Goal: Transaction & Acquisition: Purchase product/service

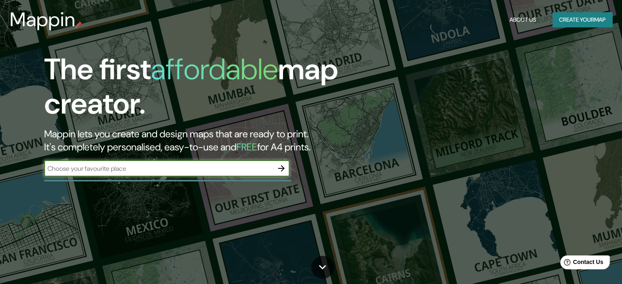
click at [283, 166] on icon "button" at bounding box center [281, 169] width 10 height 10
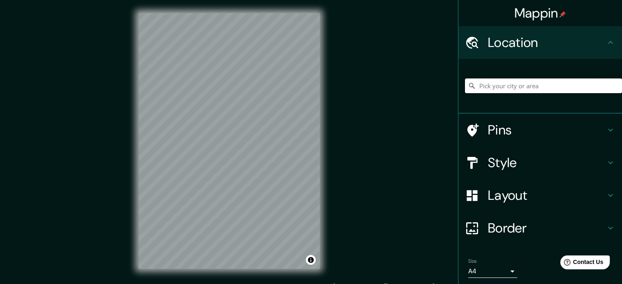
click at [491, 89] on input "Pick your city or area" at bounding box center [543, 86] width 157 height 15
paste input "[GEOGRAPHIC_DATA]"
type input "[PERSON_NAME], [GEOGRAPHIC_DATA], [US_STATE], [GEOGRAPHIC_DATA]"
click at [612, 83] on icon "Clear" at bounding box center [615, 86] width 7 height 7
type input "[GEOGRAPHIC_DATA], [GEOGRAPHIC_DATA], [GEOGRAPHIC_DATA][PERSON_NAME], [GEOGRAPH…"
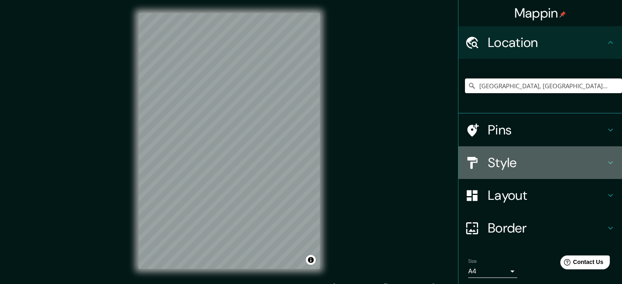
click at [547, 165] on h4 "Style" at bounding box center [547, 163] width 118 height 16
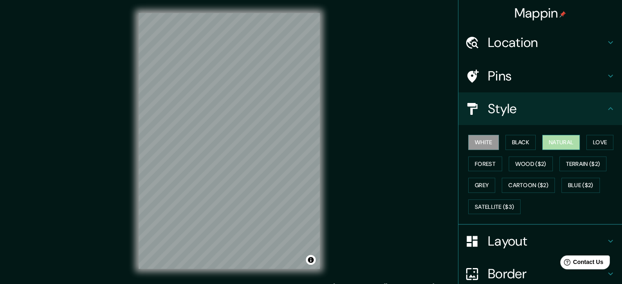
click at [558, 136] on button "Natural" at bounding box center [561, 142] width 38 height 15
click at [599, 142] on button "Love" at bounding box center [599, 142] width 27 height 15
click at [562, 139] on button "Natural" at bounding box center [561, 142] width 38 height 15
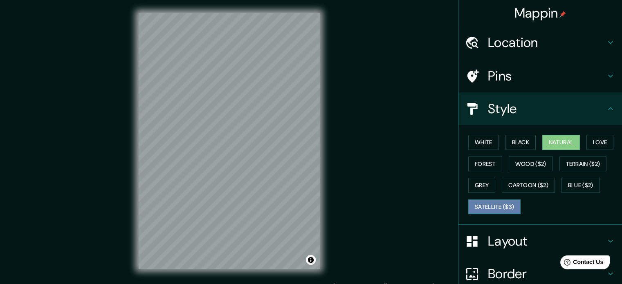
click at [495, 200] on button "Satellite ($3)" at bounding box center [494, 207] width 52 height 15
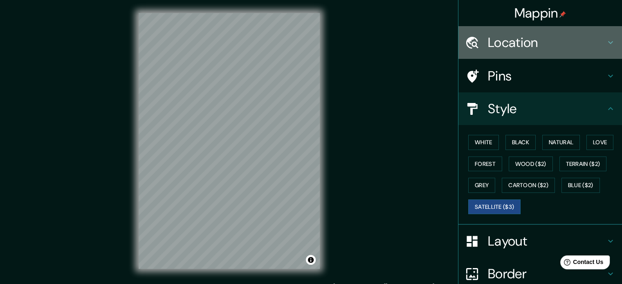
click at [588, 39] on h4 "Location" at bounding box center [547, 42] width 118 height 16
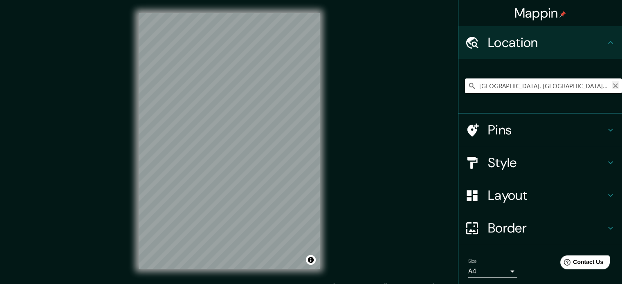
click at [613, 86] on icon "Clear" at bounding box center [615, 85] width 5 height 5
paste input "[GEOGRAPHIC_DATA]"
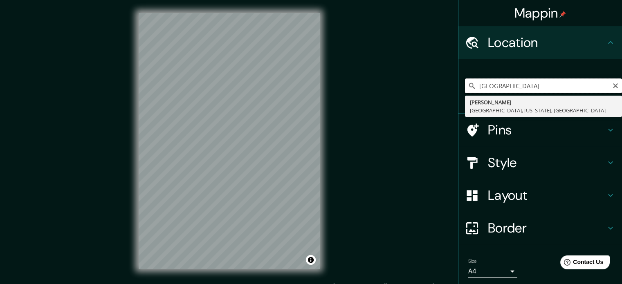
type input "[GEOGRAPHIC_DATA]"
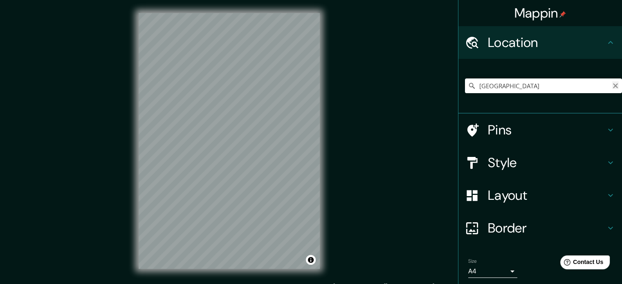
click at [612, 86] on icon "Clear" at bounding box center [615, 86] width 7 height 7
paste input "[GEOGRAPHIC_DATA]"
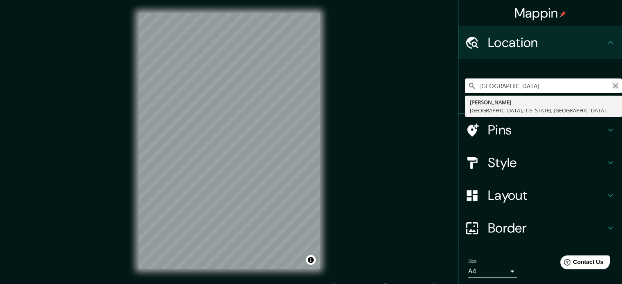
type input "[GEOGRAPHIC_DATA]"
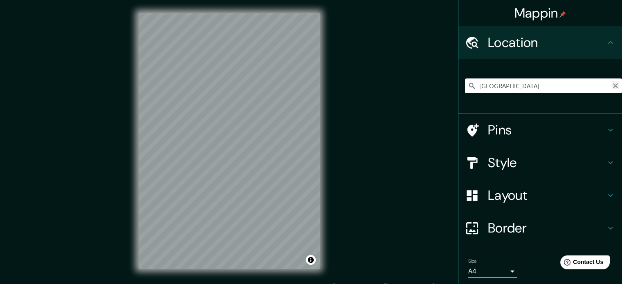
click at [612, 84] on icon "Clear" at bounding box center [615, 86] width 7 height 7
type input "[GEOGRAPHIC_DATA], [GEOGRAPHIC_DATA], [GEOGRAPHIC_DATA][PERSON_NAME], [GEOGRAPH…"
click at [612, 85] on icon "Clear" at bounding box center [615, 86] width 7 height 7
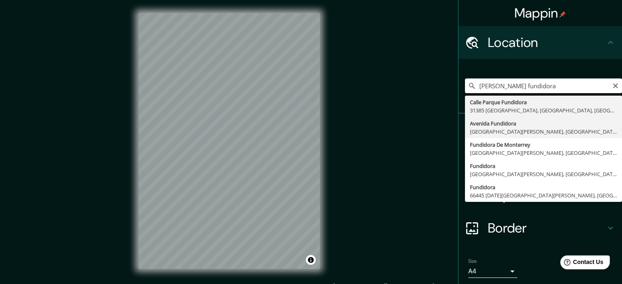
type input "[GEOGRAPHIC_DATA], [GEOGRAPHIC_DATA][PERSON_NAME], [GEOGRAPHIC_DATA]"
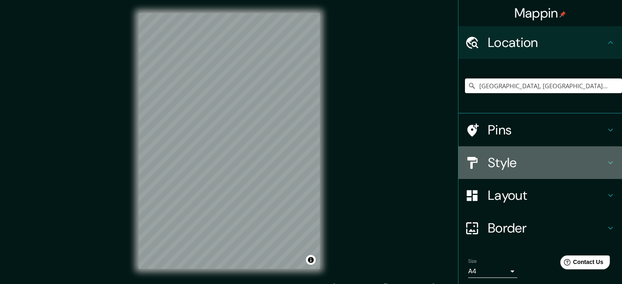
click at [559, 160] on h4 "Style" at bounding box center [547, 163] width 118 height 16
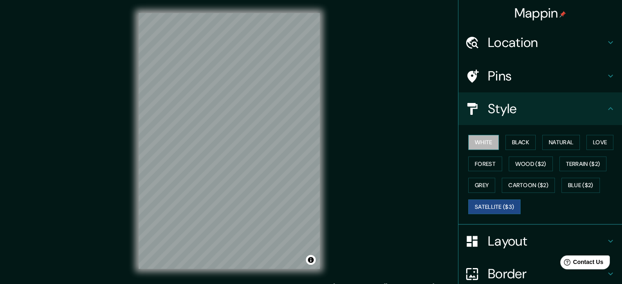
click at [468, 137] on button "White" at bounding box center [483, 142] width 31 height 15
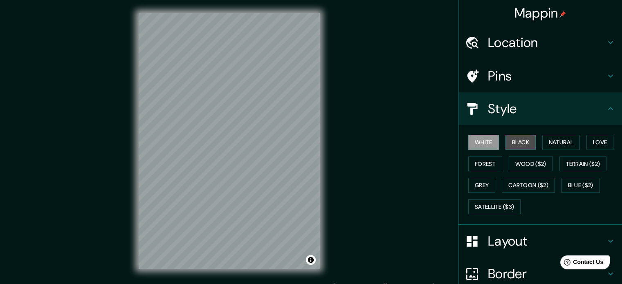
click at [512, 144] on button "Black" at bounding box center [520, 142] width 31 height 15
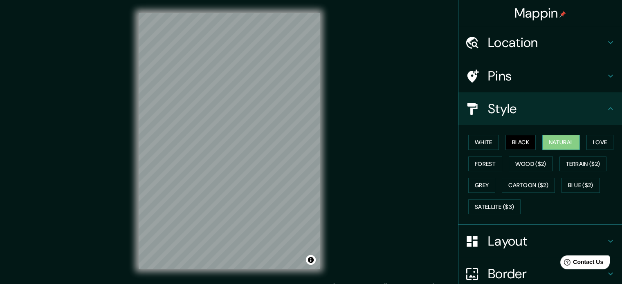
click at [543, 144] on button "Natural" at bounding box center [561, 142] width 38 height 15
click at [564, 164] on button "Terrain ($2)" at bounding box center [582, 164] width 47 height 15
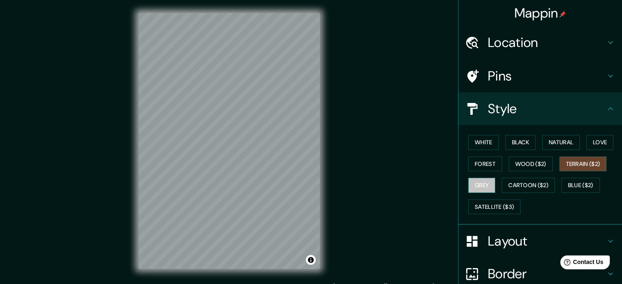
click at [474, 181] on button "Grey" at bounding box center [481, 185] width 27 height 15
click at [481, 162] on button "Forest" at bounding box center [485, 164] width 34 height 15
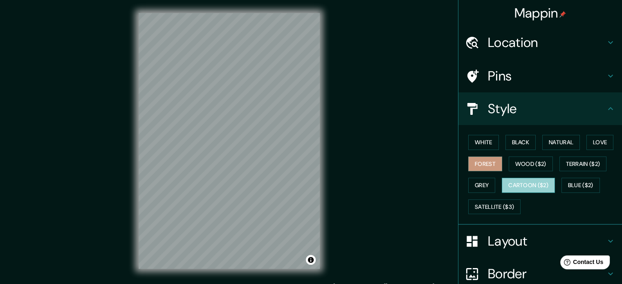
click at [518, 184] on button "Cartoon ($2)" at bounding box center [528, 185] width 53 height 15
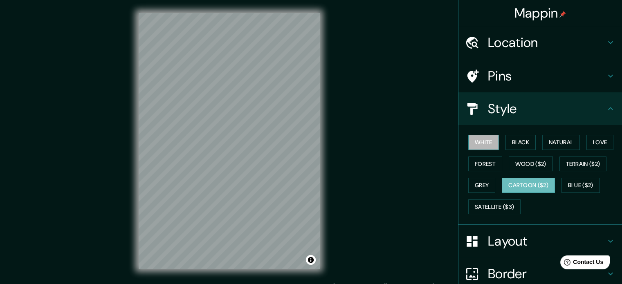
click at [488, 139] on button "White" at bounding box center [483, 142] width 31 height 15
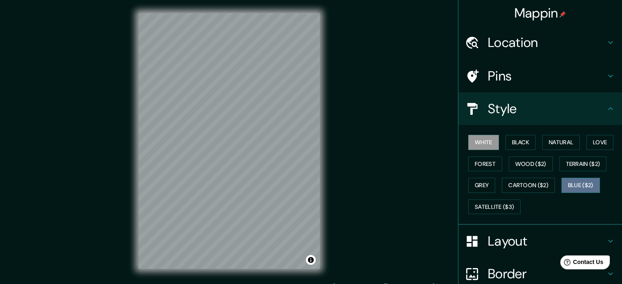
click at [562, 185] on button "Blue ($2)" at bounding box center [581, 185] width 38 height 15
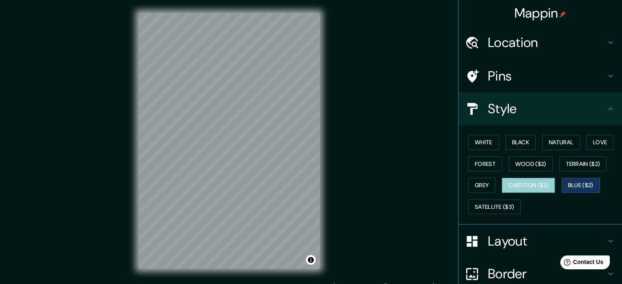
click at [544, 182] on button "Cartoon ($2)" at bounding box center [528, 185] width 53 height 15
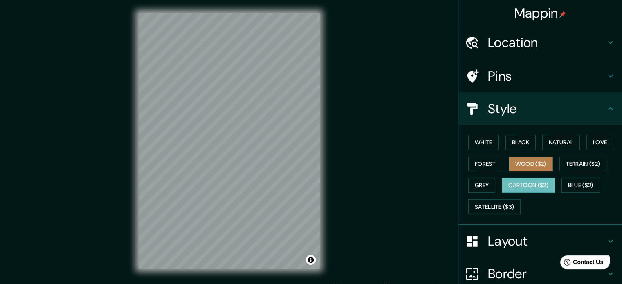
click at [529, 158] on button "Wood ($2)" at bounding box center [531, 164] width 44 height 15
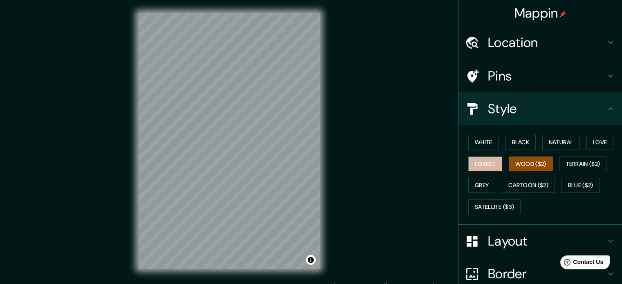
click at [487, 165] on button "Forest" at bounding box center [485, 164] width 34 height 15
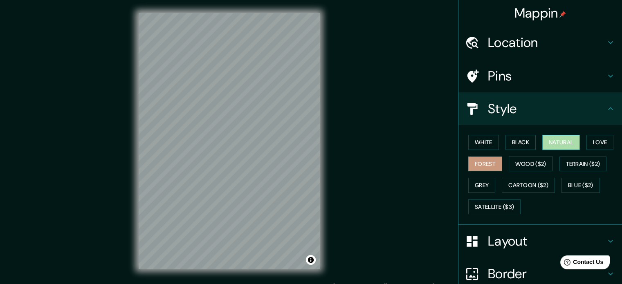
click at [555, 144] on button "Natural" at bounding box center [561, 142] width 38 height 15
click at [527, 159] on button "Wood ($2)" at bounding box center [531, 164] width 44 height 15
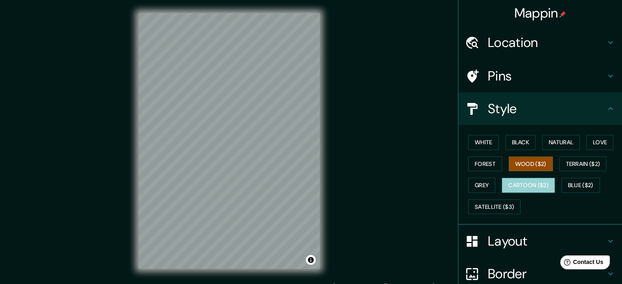
click at [518, 184] on button "Cartoon ($2)" at bounding box center [528, 185] width 53 height 15
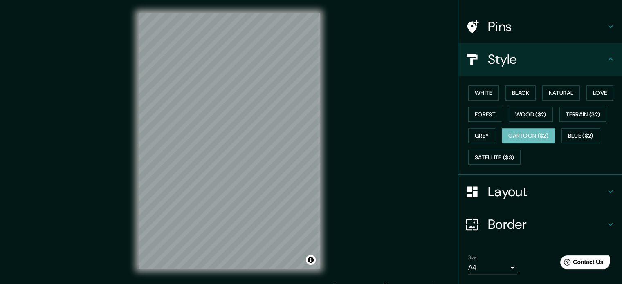
scroll to position [67, 0]
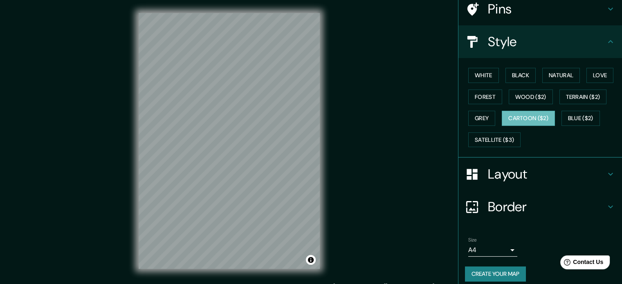
click at [597, 204] on h4 "Border" at bounding box center [547, 207] width 118 height 16
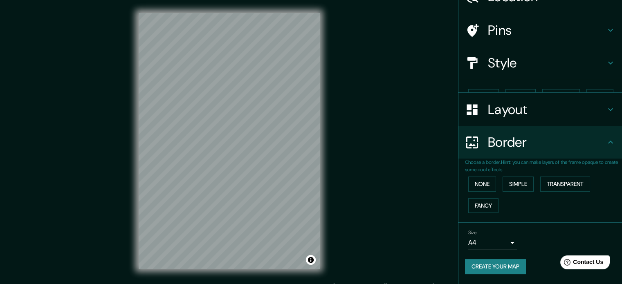
scroll to position [31, 0]
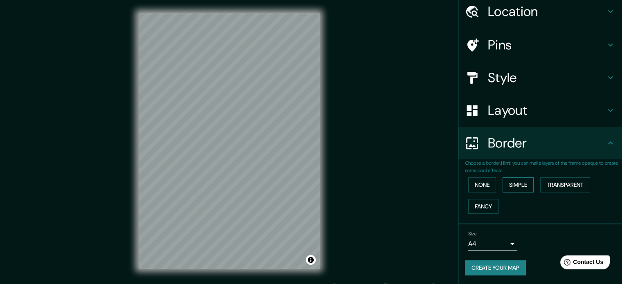
click at [517, 182] on button "Simple" at bounding box center [518, 184] width 31 height 15
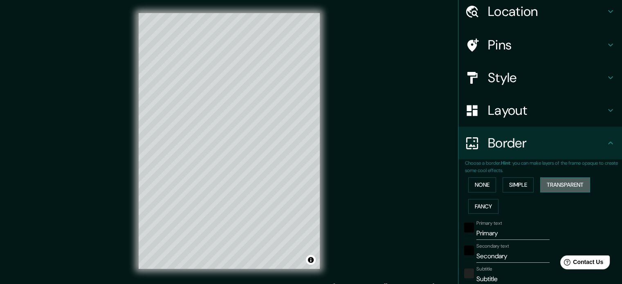
click at [548, 184] on button "Transparent" at bounding box center [565, 184] width 50 height 15
click at [478, 207] on button "Fancy" at bounding box center [483, 206] width 30 height 15
click at [476, 191] on button "None" at bounding box center [482, 184] width 28 height 15
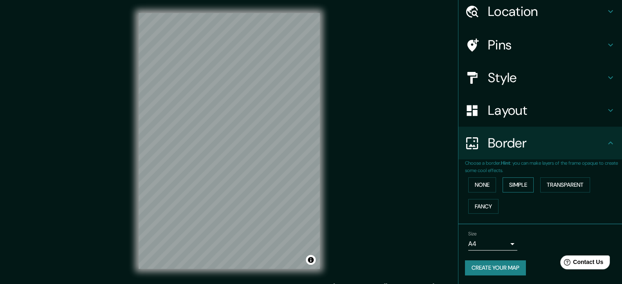
click at [503, 180] on button "Simple" at bounding box center [518, 184] width 31 height 15
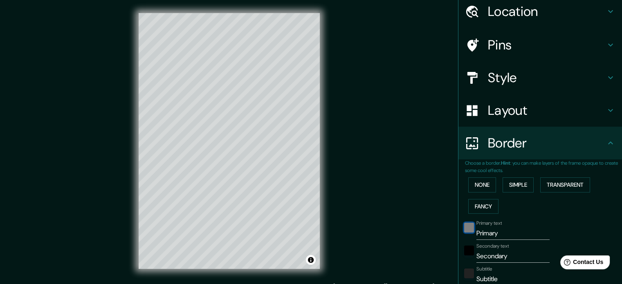
click at [464, 224] on div "black" at bounding box center [469, 228] width 10 height 10
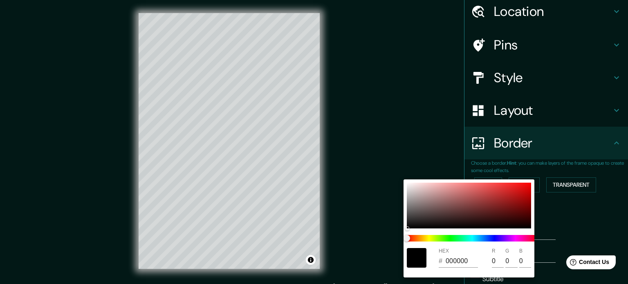
click at [441, 145] on div at bounding box center [314, 142] width 628 height 284
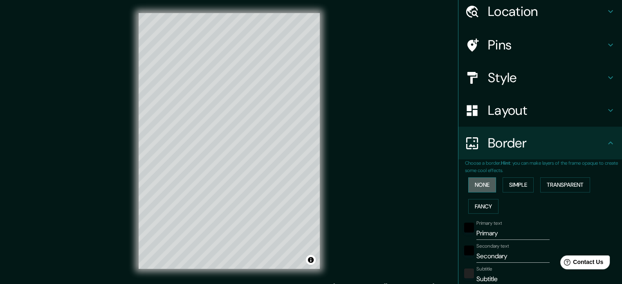
click at [484, 186] on button "None" at bounding box center [482, 184] width 28 height 15
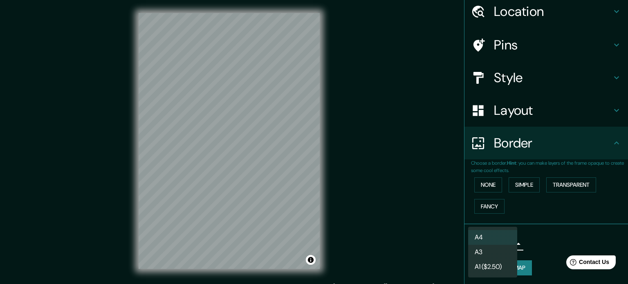
click at [507, 242] on body "Mappin Location [GEOGRAPHIC_DATA], [GEOGRAPHIC_DATA], [GEOGRAPHIC_DATA][PERSON_…" at bounding box center [314, 142] width 628 height 284
click at [505, 246] on li "A3" at bounding box center [492, 252] width 49 height 15
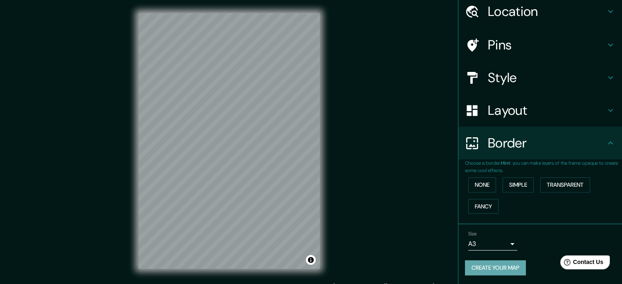
click at [489, 265] on button "Create your map" at bounding box center [495, 268] width 61 height 15
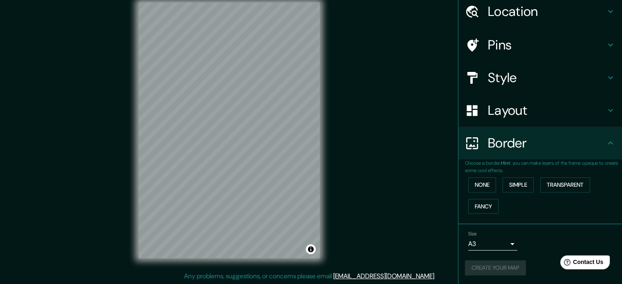
scroll to position [0, 0]
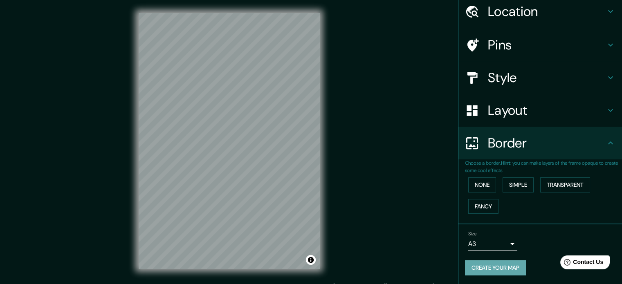
click at [481, 265] on button "Create your map" at bounding box center [495, 268] width 61 height 15
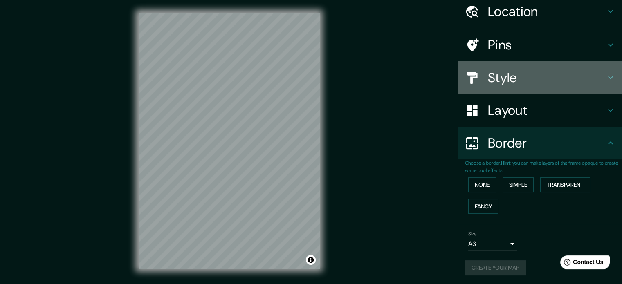
click at [557, 75] on h4 "Style" at bounding box center [547, 78] width 118 height 16
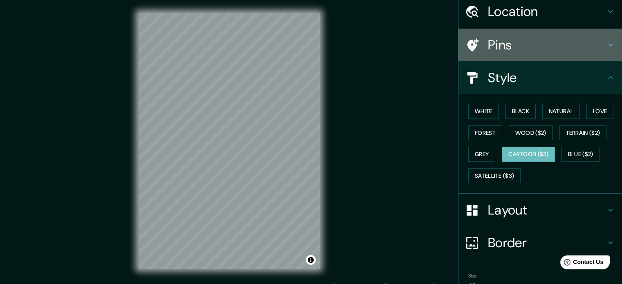
click at [503, 43] on h4 "Pins" at bounding box center [547, 45] width 118 height 16
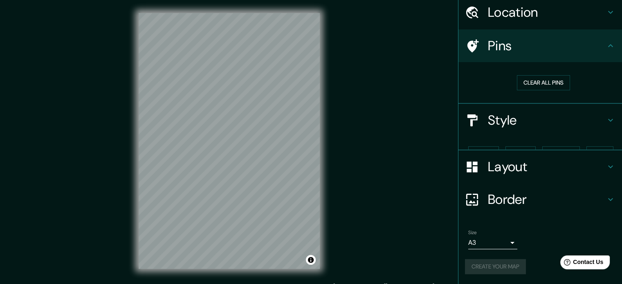
scroll to position [16, 0]
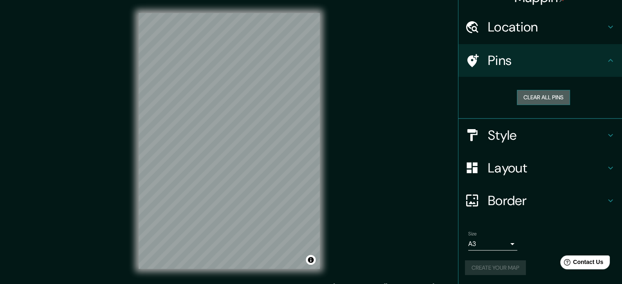
click at [529, 96] on button "Clear all pins" at bounding box center [543, 97] width 53 height 15
click at [528, 91] on button "Clear all pins" at bounding box center [543, 97] width 53 height 15
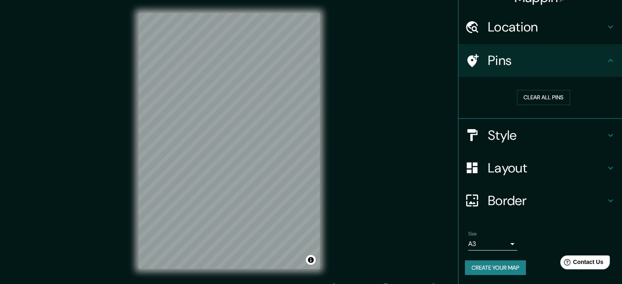
drag, startPoint x: 528, startPoint y: 91, endPoint x: 381, endPoint y: 195, distance: 180.4
click at [381, 195] on div "Mappin Location [GEOGRAPHIC_DATA], [GEOGRAPHIC_DATA], [GEOGRAPHIC_DATA][PERSON_…" at bounding box center [311, 147] width 622 height 295
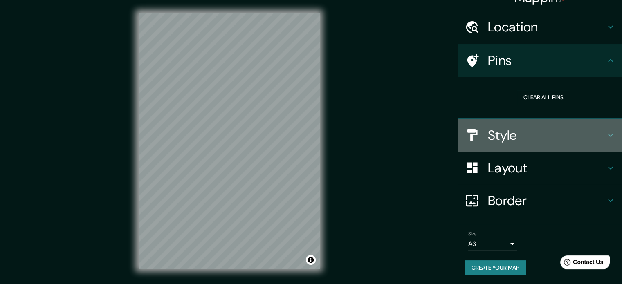
click at [576, 140] on h4 "Style" at bounding box center [547, 135] width 118 height 16
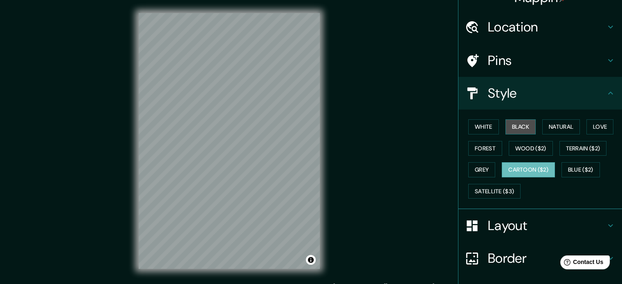
click at [518, 128] on button "Black" at bounding box center [520, 126] width 31 height 15
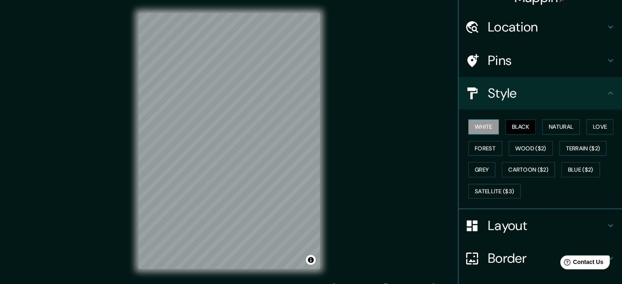
click at [487, 123] on button "White" at bounding box center [483, 126] width 31 height 15
click at [552, 130] on button "Natural" at bounding box center [561, 126] width 38 height 15
click at [530, 128] on button "Black" at bounding box center [520, 126] width 31 height 15
click at [557, 130] on button "Natural" at bounding box center [561, 126] width 38 height 15
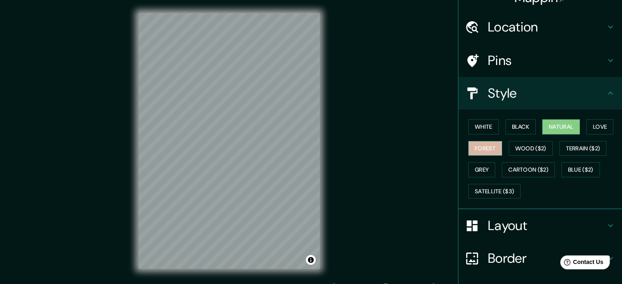
click at [489, 144] on button "Forest" at bounding box center [485, 148] width 34 height 15
click at [589, 132] on button "Love" at bounding box center [599, 126] width 27 height 15
click at [548, 127] on button "Natural" at bounding box center [561, 126] width 38 height 15
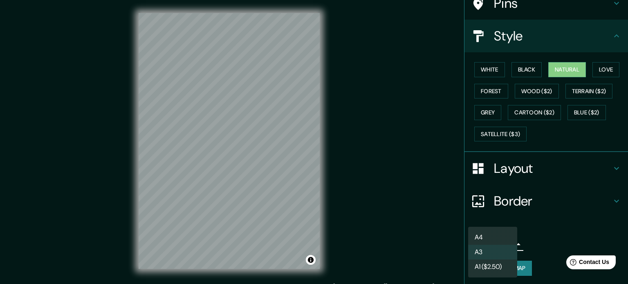
click at [494, 236] on body "Mappin Location [GEOGRAPHIC_DATA], [GEOGRAPHIC_DATA], [GEOGRAPHIC_DATA][PERSON_…" at bounding box center [314, 142] width 628 height 284
click at [483, 236] on li "A4" at bounding box center [492, 237] width 49 height 15
type input "single"
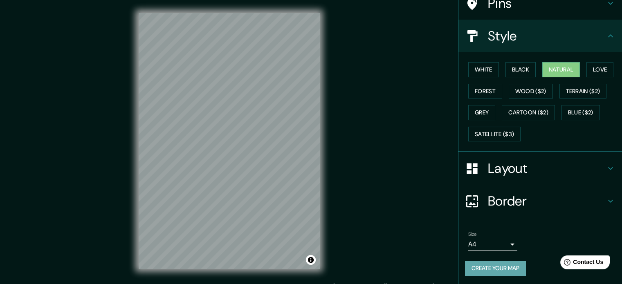
click at [484, 266] on button "Create your map" at bounding box center [495, 268] width 61 height 15
